Goal: Information Seeking & Learning: Find contact information

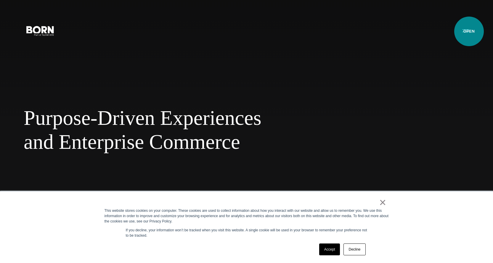
click at [394, 31] on button "Primary Menu" at bounding box center [466, 30] width 14 height 12
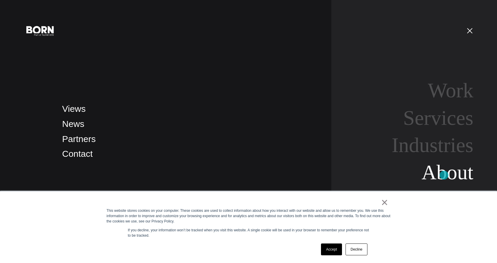
click at [394, 175] on link "About" at bounding box center [448, 172] width 52 height 23
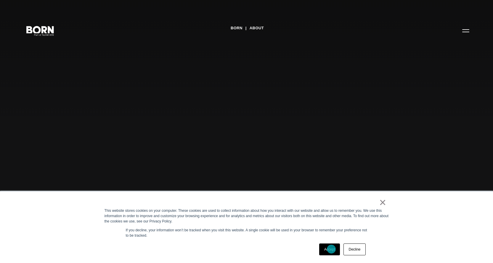
click at [331, 249] on link "Accept" at bounding box center [329, 250] width 21 height 12
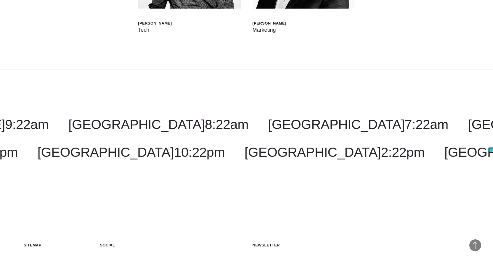
scroll to position [1860, 0]
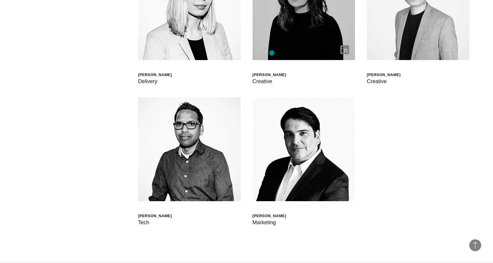
click at [272, 53] on img at bounding box center [304, 8] width 102 height 104
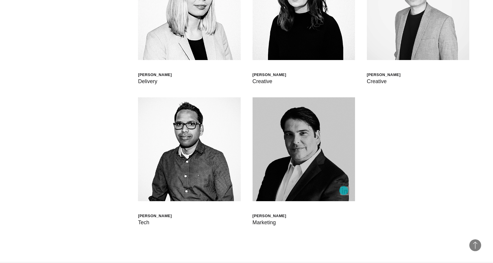
click at [344, 191] on img at bounding box center [344, 191] width 9 height 9
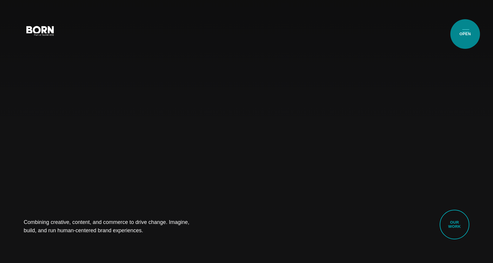
click at [465, 34] on button "Primary Menu" at bounding box center [466, 30] width 14 height 12
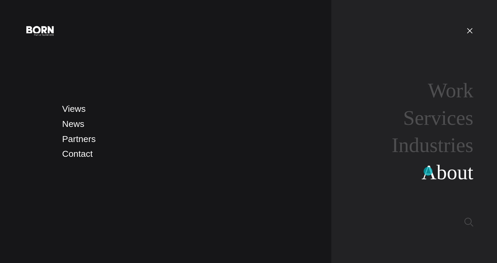
click at [428, 171] on link "About" at bounding box center [448, 172] width 52 height 23
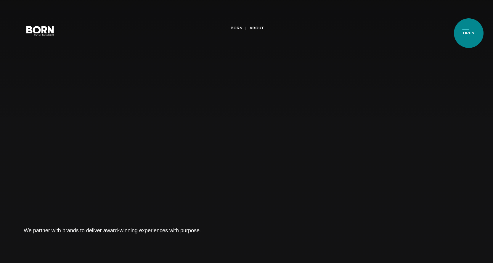
click at [469, 33] on button "Primary Menu" at bounding box center [466, 30] width 14 height 12
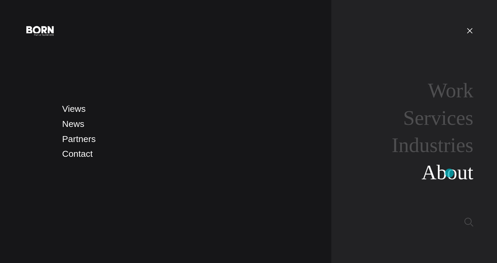
click at [450, 173] on link "About" at bounding box center [448, 172] width 52 height 23
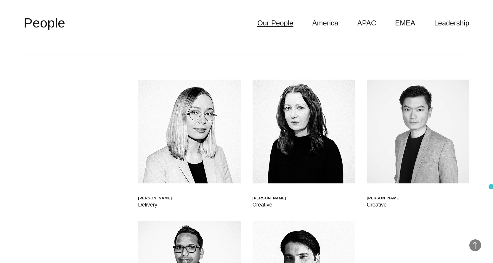
scroll to position [1698, 0]
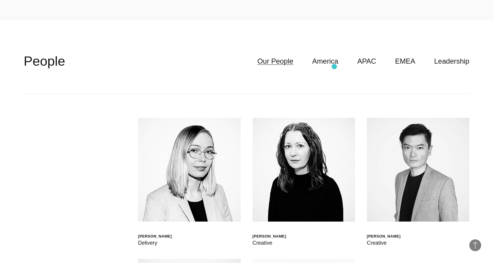
click at [334, 67] on header "**********" at bounding box center [247, 61] width 446 height 65
click at [334, 63] on link "America" at bounding box center [325, 61] width 26 height 11
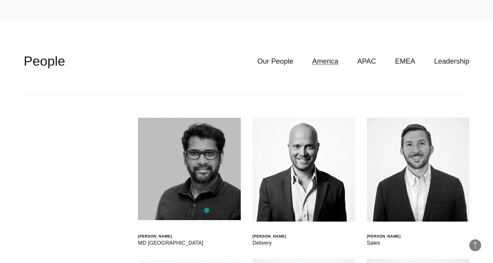
click at [207, 210] on img at bounding box center [189, 169] width 102 height 102
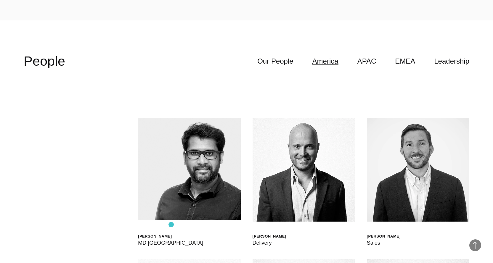
click at [171, 225] on div "[PERSON_NAME] MD [GEOGRAPHIC_DATA]" at bounding box center [189, 182] width 102 height 129
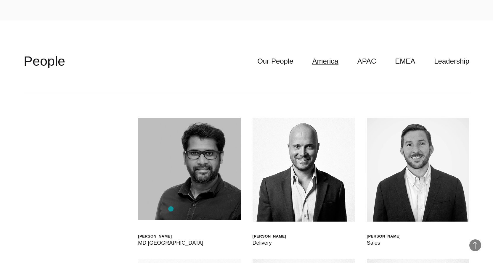
click at [171, 207] on img at bounding box center [189, 169] width 102 height 102
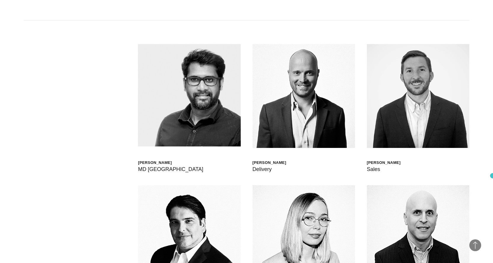
scroll to position [1817, 0]
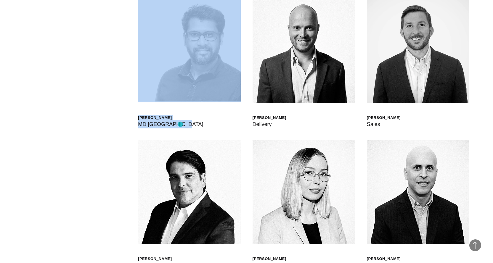
drag, startPoint x: 119, startPoint y: 119, endPoint x: 180, endPoint y: 124, distance: 61.5
copy div "[PERSON_NAME] MD [GEOGRAPHIC_DATA]"
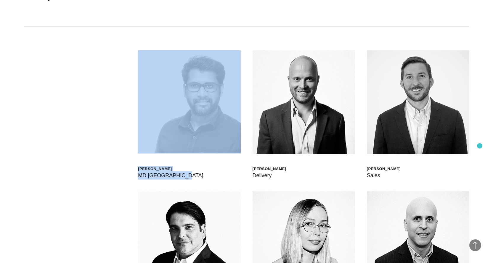
scroll to position [1643, 0]
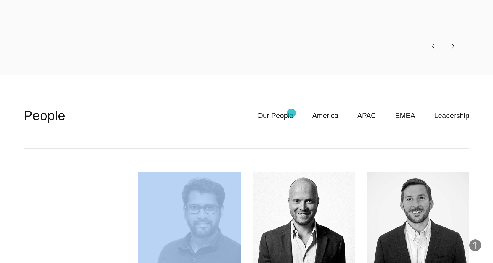
click at [289, 113] on link "Our People" at bounding box center [275, 115] width 36 height 11
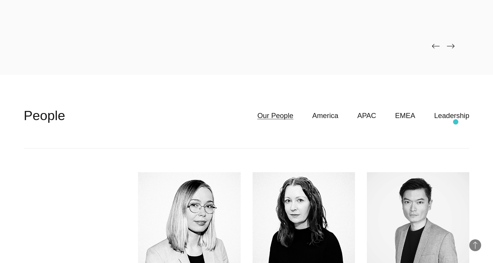
click at [456, 122] on header "**********" at bounding box center [247, 115] width 446 height 65
click at [455, 116] on link "Leadership" at bounding box center [451, 115] width 35 height 11
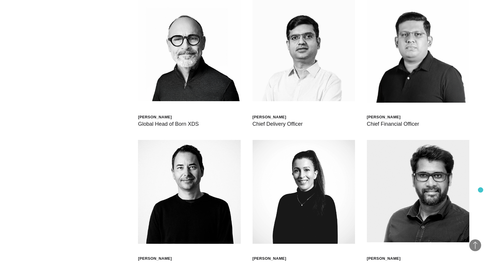
scroll to position [1808, 0]
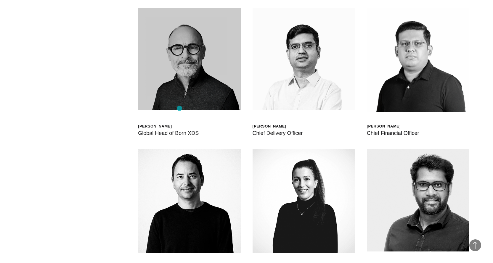
click at [179, 108] on img at bounding box center [189, 59] width 102 height 102
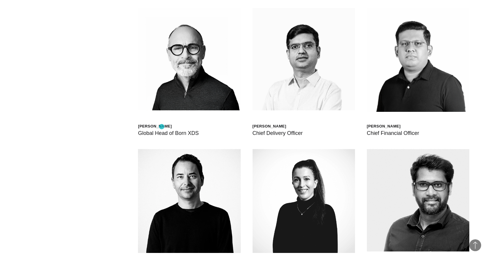
click at [162, 127] on div "[PERSON_NAME]" at bounding box center [168, 126] width 61 height 5
click at [159, 123] on div "[PERSON_NAME] Global Head of Born XDS" at bounding box center [189, 72] width 102 height 129
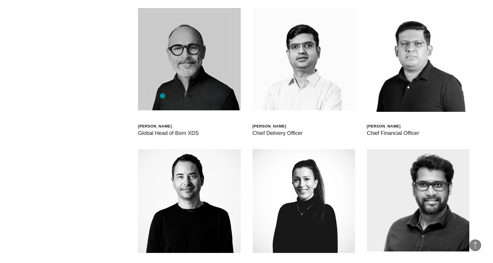
click at [163, 93] on img at bounding box center [189, 59] width 102 height 102
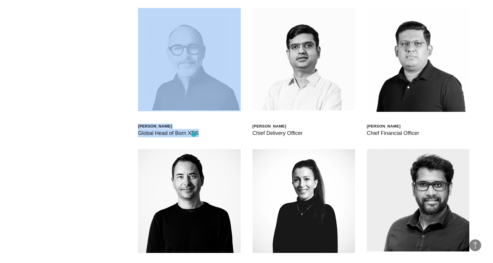
drag, startPoint x: 150, startPoint y: 128, endPoint x: 171, endPoint y: 79, distance: 54.2
click at [194, 134] on div "[PERSON_NAME] Global Head of Born XDS [PERSON_NAME] Chief Delivery Officer [PER…" at bounding box center [247, 219] width 446 height 471
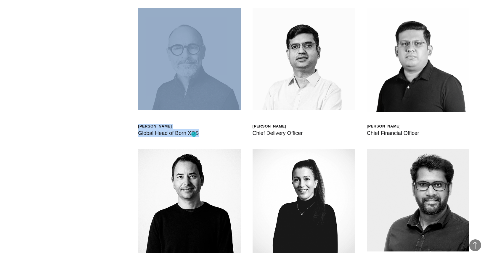
copy div "[PERSON_NAME] Global Head of Born XDS"
